Goal: Task Accomplishment & Management: Manage account settings

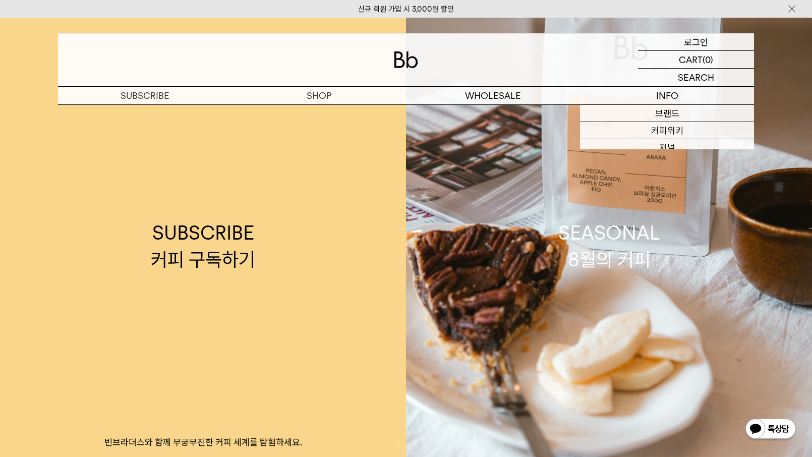
click at [696, 43] on p "로그인" at bounding box center [696, 41] width 24 height 17
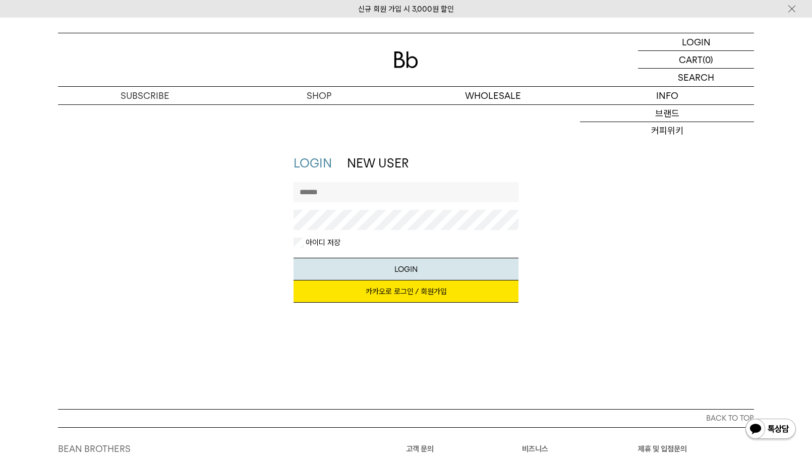
click at [374, 286] on link "카카오로 로그인 / 회원가입" at bounding box center [407, 292] width 226 height 22
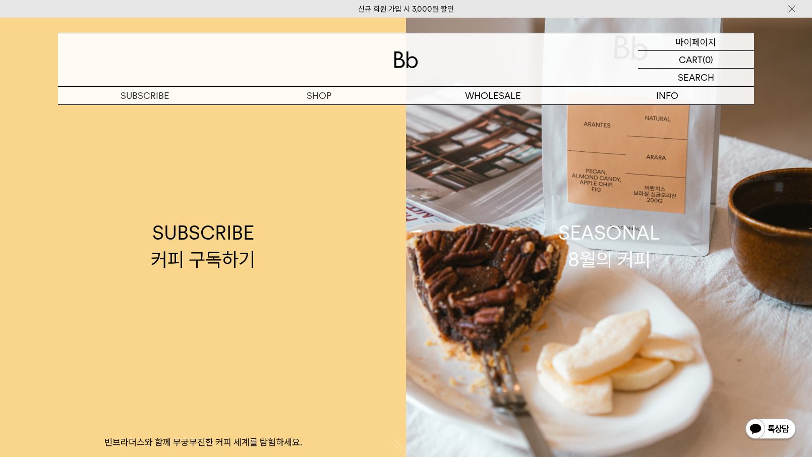
click at [671, 36] on div "MYPAGE 마이페이지" at bounding box center [696, 41] width 116 height 17
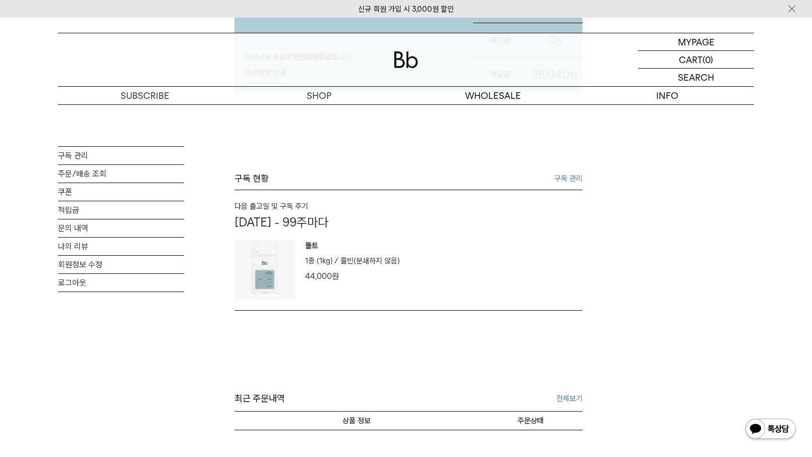
scroll to position [202, 0]
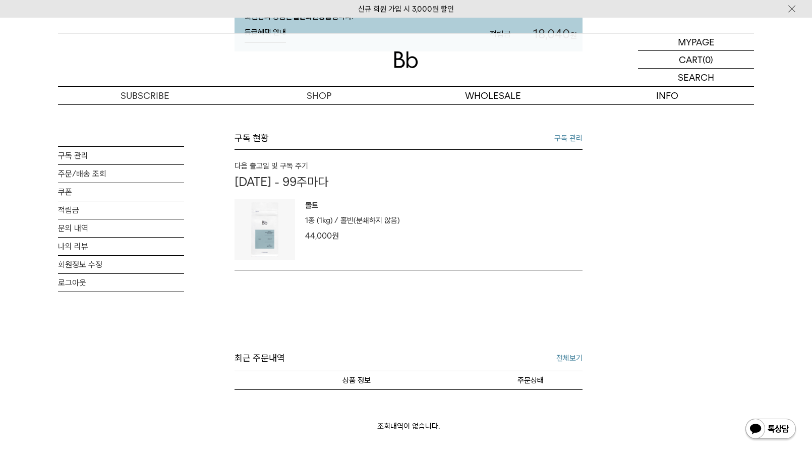
click at [343, 227] on p "홀빈(분쇄하지 않음)" at bounding box center [371, 220] width 60 height 12
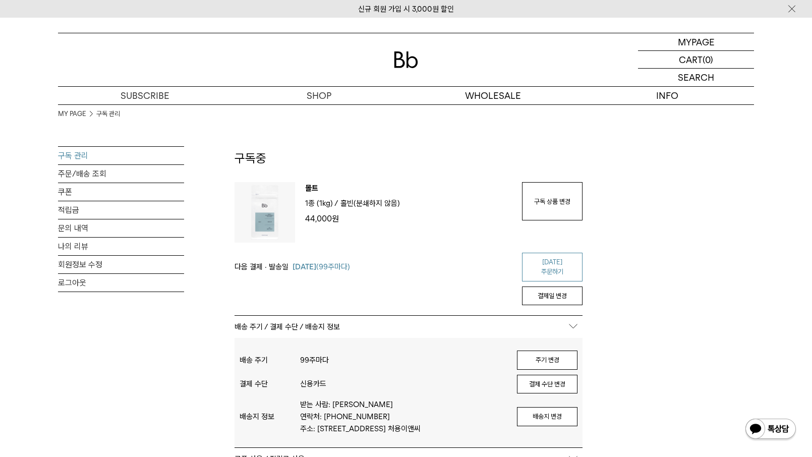
click at [561, 261] on link "[DATE] 주문하기" at bounding box center [552, 267] width 61 height 29
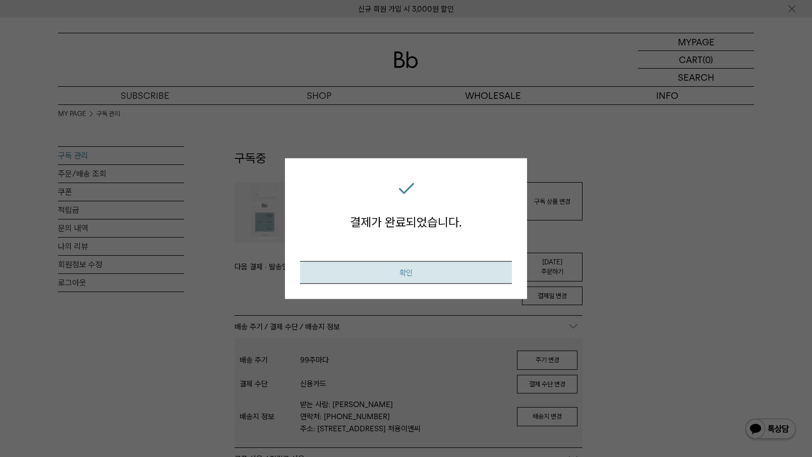
click at [415, 276] on button "확인" at bounding box center [406, 272] width 212 height 23
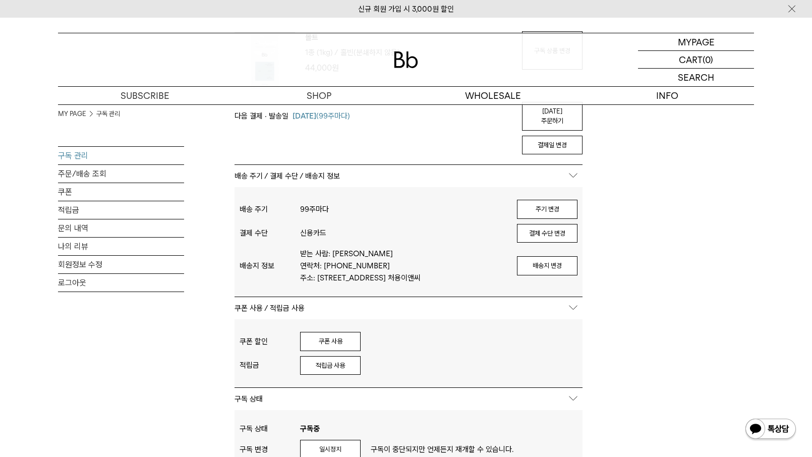
scroll to position [151, 0]
